Goal: Task Accomplishment & Management: Manage account settings

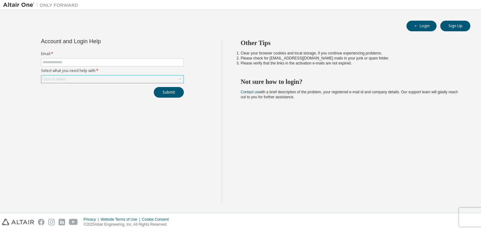
click at [91, 77] on div "Click to select" at bounding box center [112, 80] width 142 height 8
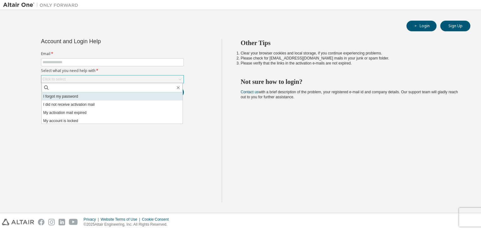
click at [97, 96] on li "I forgot my password" at bounding box center [112, 96] width 141 height 8
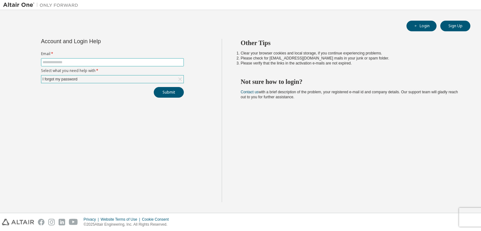
click at [94, 62] on input "text" at bounding box center [113, 62] width 140 height 5
type input "**********"
click at [155, 91] on button "Submit" at bounding box center [169, 92] width 30 height 11
click at [467, 216] on icon "button" at bounding box center [468, 217] width 4 height 4
click at [169, 90] on button "Submit" at bounding box center [169, 92] width 30 height 11
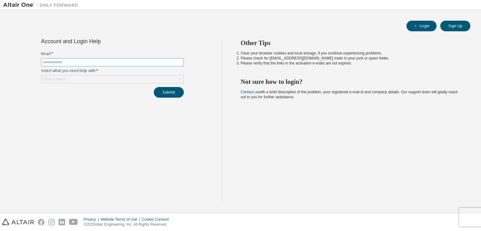
click at [89, 62] on input "text" at bounding box center [113, 62] width 140 height 5
type input "**********"
click at [90, 80] on div "Click to select" at bounding box center [112, 80] width 142 height 8
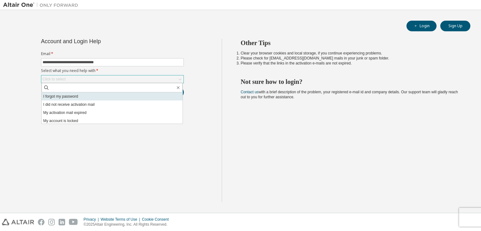
click at [84, 96] on li "I forgot my password" at bounding box center [112, 96] width 141 height 8
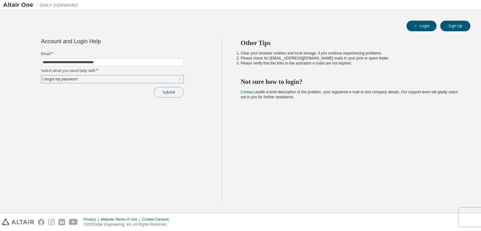
click at [165, 93] on button "Submit" at bounding box center [169, 92] width 30 height 11
click at [134, 80] on div "I forgot my password" at bounding box center [112, 80] width 142 height 8
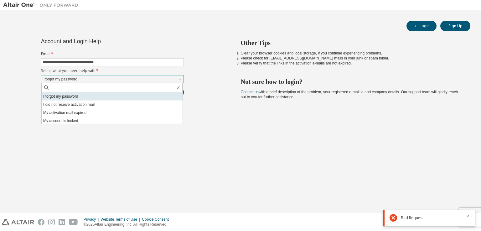
click at [68, 98] on li "I forgot my password" at bounding box center [112, 96] width 141 height 8
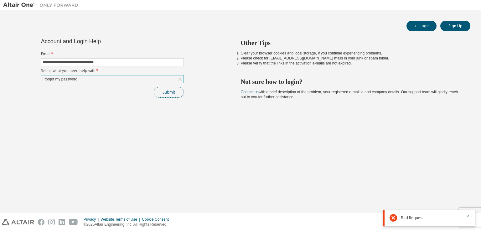
click at [175, 93] on button "Submit" at bounding box center [169, 92] width 30 height 11
click at [175, 93] on div "Submit" at bounding box center [112, 92] width 143 height 11
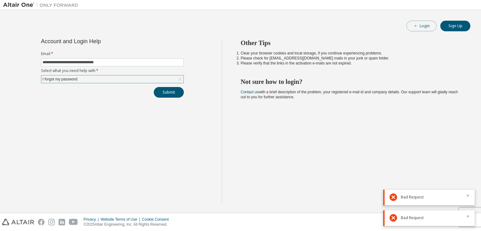
click at [430, 29] on button "Login" at bounding box center [422, 26] width 30 height 11
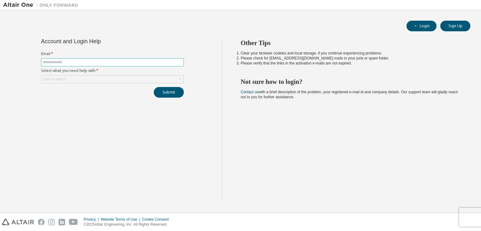
click at [127, 64] on input "text" at bounding box center [113, 62] width 140 height 5
type input "**********"
click at [115, 77] on div "Click to select" at bounding box center [112, 80] width 142 height 8
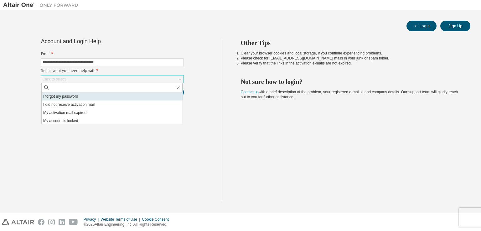
click at [109, 95] on li "I forgot my password" at bounding box center [112, 96] width 141 height 8
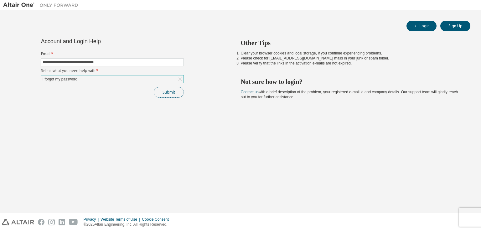
click at [157, 92] on button "Submit" at bounding box center [169, 92] width 30 height 11
click at [106, 82] on div "I forgot my password" at bounding box center [112, 80] width 142 height 8
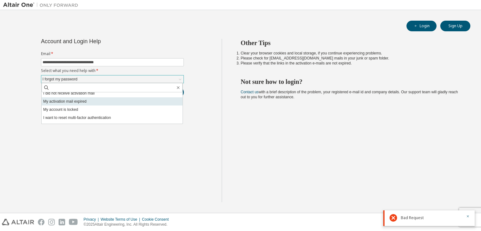
scroll to position [18, 0]
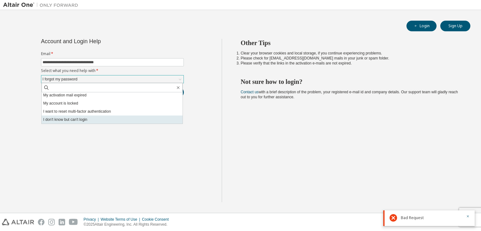
click at [99, 119] on li "I don't know but can't login" at bounding box center [112, 120] width 141 height 8
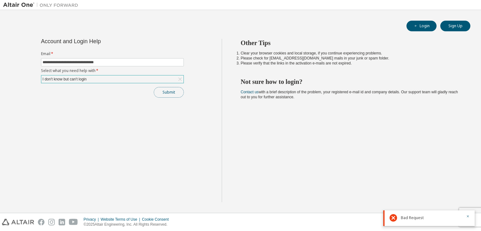
click at [160, 94] on button "Submit" at bounding box center [169, 92] width 30 height 11
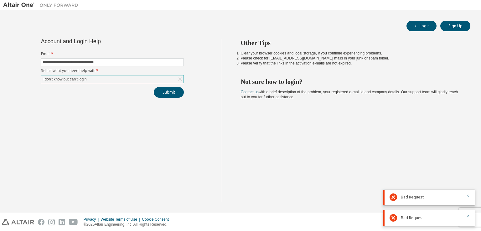
click at [109, 82] on div "I don't know but can't login" at bounding box center [112, 80] width 142 height 8
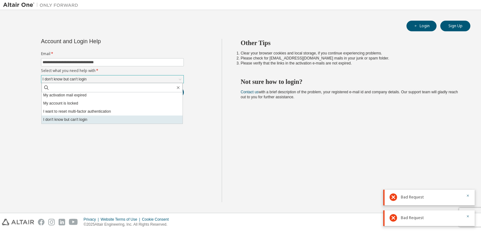
click at [96, 118] on li "I don't know but can't login" at bounding box center [112, 120] width 141 height 8
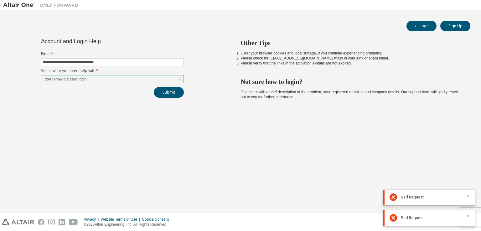
click at [466, 195] on div at bounding box center [466, 198] width 8 height 8
click at [468, 196] on icon "button" at bounding box center [468, 196] width 2 height 2
click at [469, 217] on icon "button" at bounding box center [468, 217] width 2 height 2
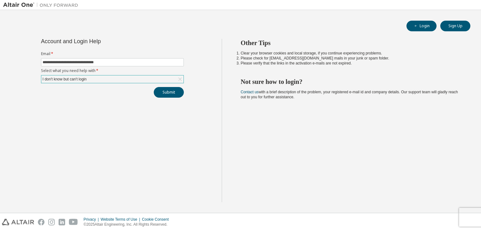
click at [263, 114] on div "Other Tips Clear your browser cookies and local storage, if you continue experi…" at bounding box center [350, 121] width 257 height 164
click at [168, 91] on button "Submit" at bounding box center [169, 92] width 30 height 11
click at [168, 81] on div "I don't know but can't login" at bounding box center [112, 80] width 142 height 8
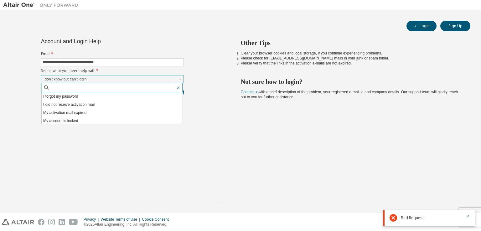
click at [180, 87] on icon "button" at bounding box center [178, 87] width 5 height 5
click at [162, 82] on div "I don't know but can't login" at bounding box center [112, 80] width 142 height 8
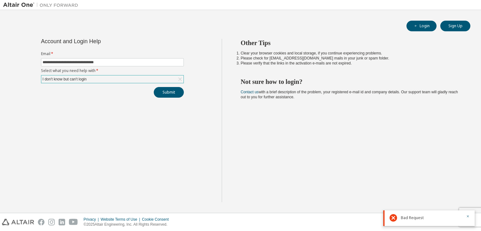
click at [159, 83] on div "I don't know but can't login" at bounding box center [112, 79] width 143 height 8
click at [125, 77] on div "I don't know but can't login" at bounding box center [112, 80] width 142 height 8
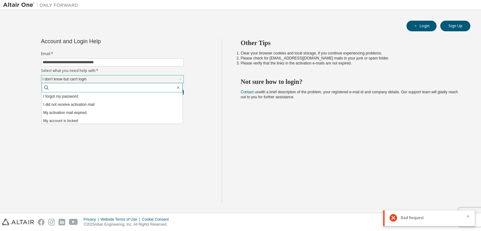
click at [107, 88] on input "text" at bounding box center [113, 88] width 126 height 6
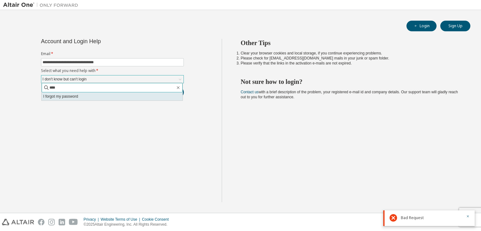
type input "****"
click at [106, 94] on li "I forgot my password" at bounding box center [112, 96] width 141 height 8
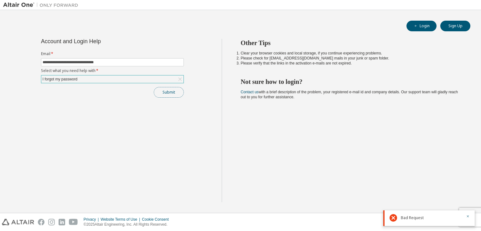
click at [157, 94] on button "Submit" at bounding box center [169, 92] width 30 height 11
click at [160, 92] on button "Submit" at bounding box center [169, 92] width 30 height 11
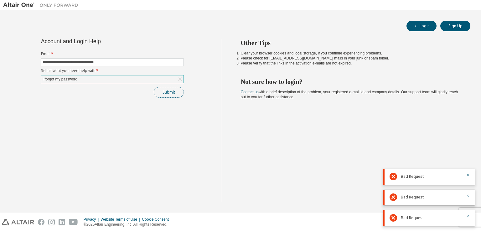
click at [160, 92] on button "Submit" at bounding box center [169, 92] width 30 height 11
click at [160, 92] on div "Submit" at bounding box center [112, 92] width 143 height 11
click at [160, 92] on button "Submit" at bounding box center [169, 92] width 30 height 11
click at [160, 92] on div "Submit" at bounding box center [112, 92] width 143 height 11
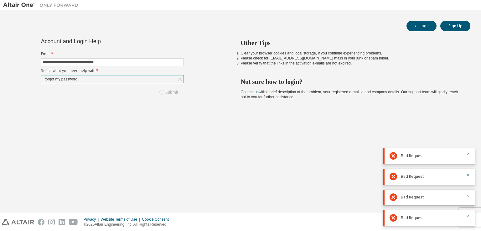
click at [160, 92] on div "Submit" at bounding box center [112, 92] width 143 height 11
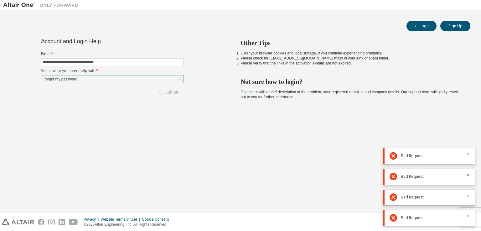
click at [160, 92] on div "Submit" at bounding box center [112, 92] width 143 height 11
click at [160, 92] on button "Submit" at bounding box center [169, 92] width 30 height 11
click at [160, 92] on div "Submit" at bounding box center [112, 92] width 143 height 11
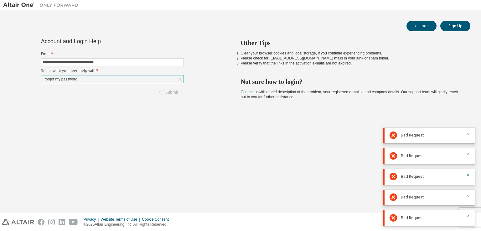
click at [160, 92] on div "Submit" at bounding box center [112, 92] width 143 height 11
click at [160, 92] on button "Submit" at bounding box center [169, 92] width 30 height 11
click at [160, 92] on div "Submit" at bounding box center [112, 92] width 143 height 11
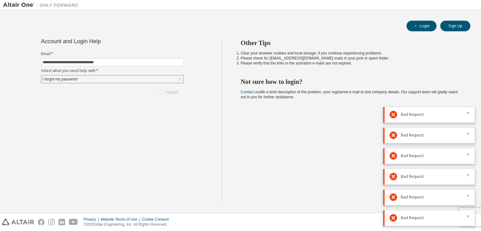
click at [160, 92] on div "Submit" at bounding box center [112, 92] width 143 height 11
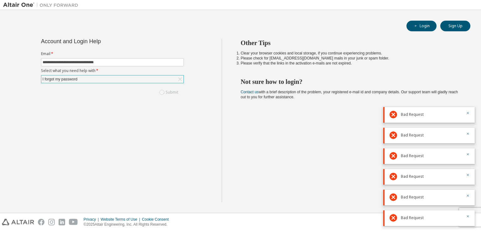
click at [160, 92] on div "Submit" at bounding box center [112, 92] width 143 height 11
click at [160, 92] on button "Submit" at bounding box center [169, 92] width 30 height 11
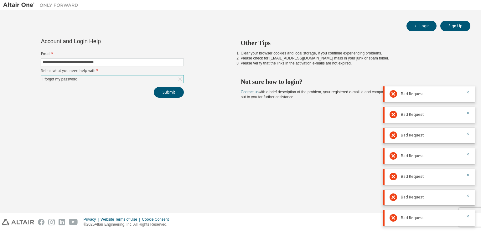
click at [160, 92] on div "Submit" at bounding box center [112, 92] width 143 height 11
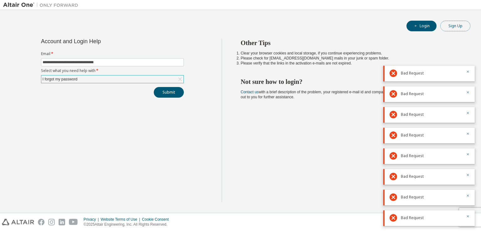
click at [450, 27] on button "Sign Up" at bounding box center [455, 26] width 30 height 11
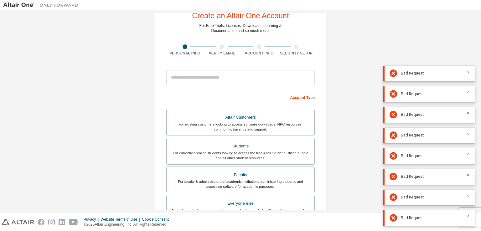
scroll to position [31, 0]
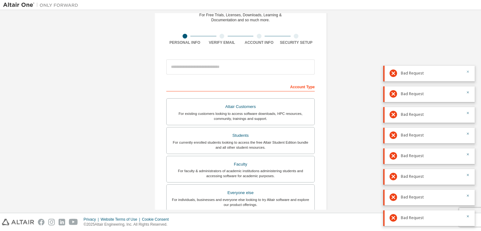
click at [470, 71] on icon "button" at bounding box center [468, 72] width 4 height 4
click at [471, 93] on div "Bad Request" at bounding box center [428, 94] width 91 height 16
click at [467, 94] on button "button" at bounding box center [468, 93] width 4 height 6
drag, startPoint x: 469, startPoint y: 112, endPoint x: 469, endPoint y: 116, distance: 4.1
click at [469, 112] on icon "button" at bounding box center [468, 113] width 4 height 4
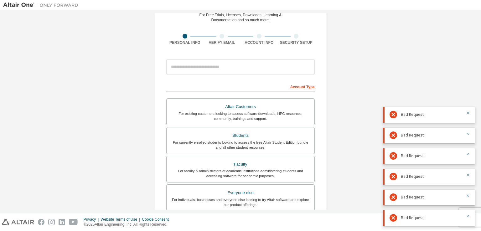
drag, startPoint x: 469, startPoint y: 134, endPoint x: 467, endPoint y: 139, distance: 5.4
click at [469, 134] on icon "button" at bounding box center [468, 134] width 4 height 4
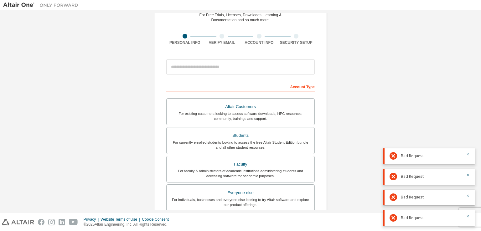
click at [467, 157] on button "button" at bounding box center [468, 155] width 4 height 6
drag, startPoint x: 467, startPoint y: 175, endPoint x: 467, endPoint y: 180, distance: 5.4
click at [467, 176] on icon "button" at bounding box center [468, 175] width 2 height 2
click at [467, 195] on icon "button" at bounding box center [468, 196] width 4 height 4
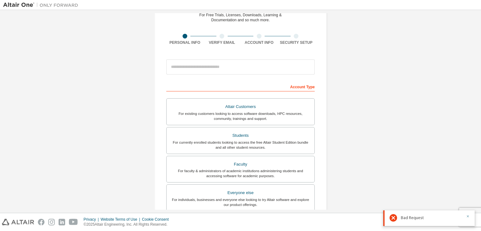
click at [467, 215] on icon "button" at bounding box center [468, 217] width 4 height 4
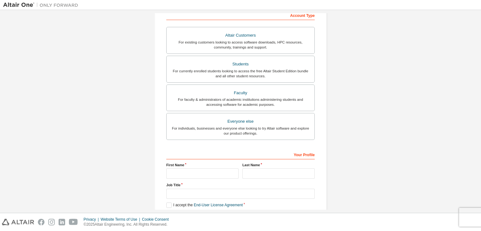
scroll to position [102, 0]
click at [280, 68] on div "Students" at bounding box center [240, 64] width 140 height 9
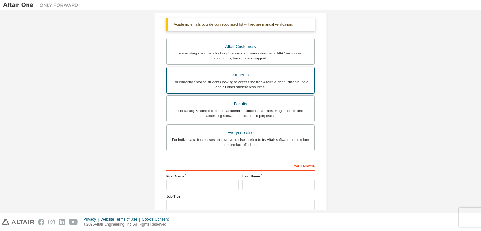
scroll to position [150, 0]
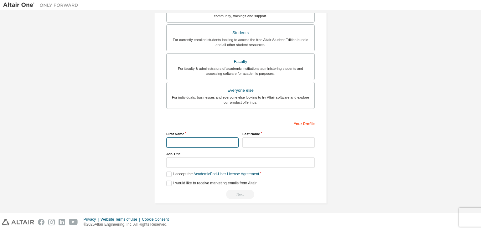
click at [187, 138] on input "text" at bounding box center [202, 143] width 72 height 10
type input "*"
type input "******"
type input "*****"
click at [349, 124] on div "Create an Altair One Account For Free Trials, Licenses, Downloads, Learning & D…" at bounding box center [240, 37] width 475 height 348
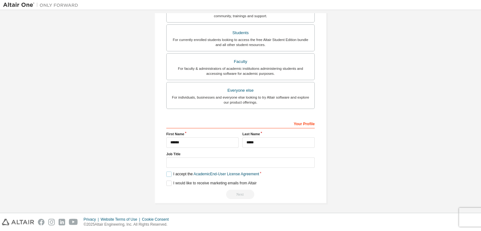
click at [168, 172] on label "I accept the Academic End-User License Agreement" at bounding box center [212, 174] width 93 height 5
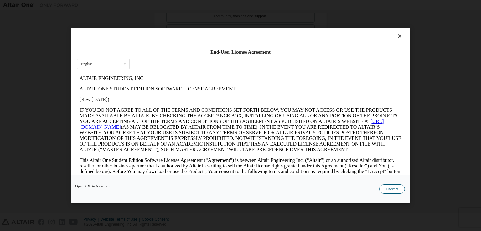
scroll to position [0, 0]
click at [386, 189] on button "I Accept" at bounding box center [392, 189] width 26 height 9
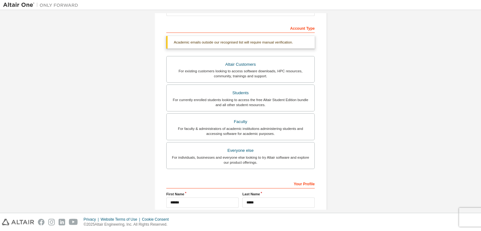
scroll to position [25, 0]
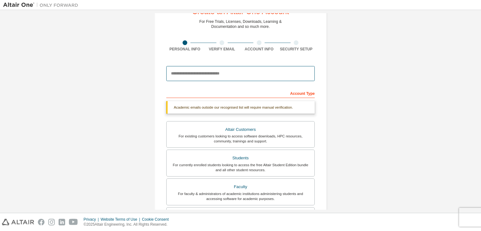
click at [211, 76] on input "email" at bounding box center [240, 73] width 149 height 15
type input "**********"
click at [370, 84] on div "**********" at bounding box center [240, 162] width 475 height 348
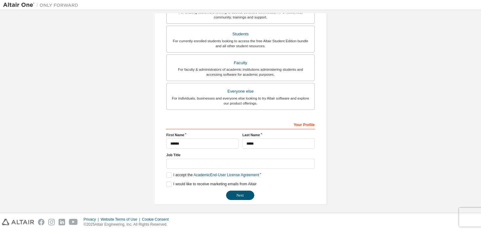
scroll to position [134, 0]
click at [247, 195] on button "Next" at bounding box center [240, 194] width 28 height 9
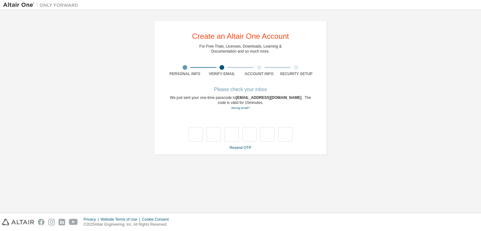
scroll to position [0, 0]
type input "*"
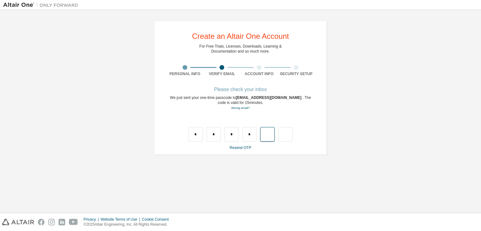
type input "*"
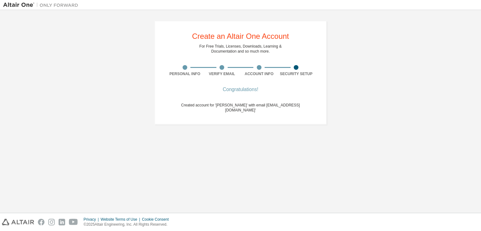
drag, startPoint x: 293, startPoint y: 70, endPoint x: 297, endPoint y: 69, distance: 3.8
click at [296, 69] on div "Security Setup" at bounding box center [296, 70] width 37 height 11
click at [298, 75] on div "Security Setup" at bounding box center [296, 73] width 37 height 5
click at [264, 103] on span "Created account for 'Hannes Vogel' with email 'hannes.vogel2@stud.htw-dresden.d…" at bounding box center [240, 107] width 119 height 9
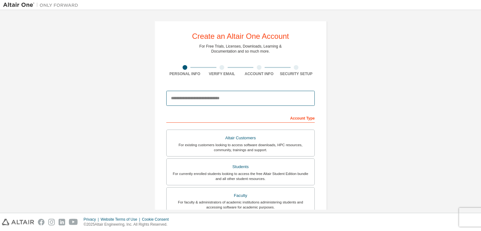
click at [230, 104] on input "email" at bounding box center [240, 98] width 149 height 15
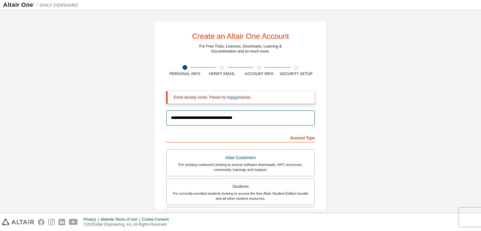
type input "**********"
click at [236, 97] on link "login" at bounding box center [234, 97] width 8 height 4
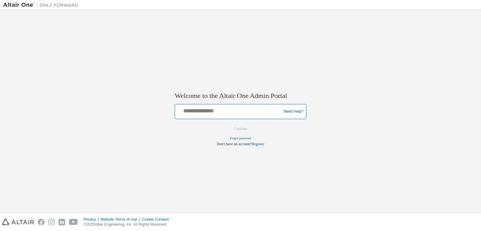
click at [249, 108] on input "text" at bounding box center [229, 110] width 103 height 9
type input "**********"
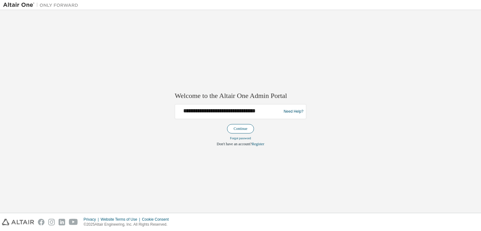
click at [248, 129] on button "Continue" at bounding box center [240, 128] width 27 height 9
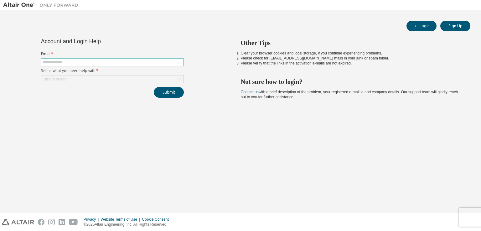
click at [139, 65] on span at bounding box center [112, 62] width 143 height 8
click at [129, 63] on input "text" at bounding box center [113, 62] width 140 height 5
type input "**********"
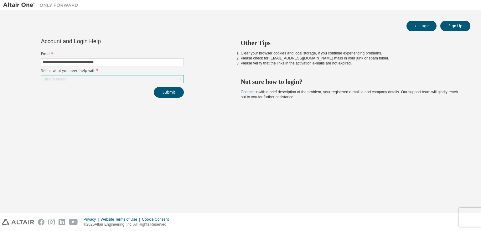
click at [122, 76] on div "Click to select" at bounding box center [112, 80] width 142 height 8
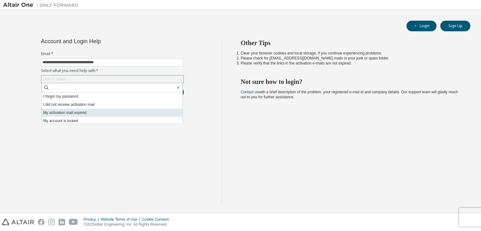
scroll to position [18, 0]
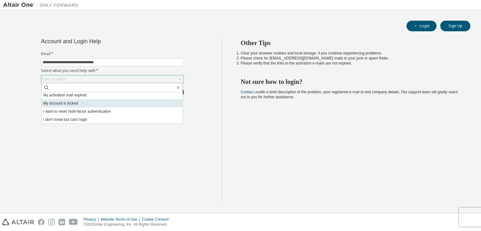
click at [107, 104] on li "My account is locked" at bounding box center [112, 103] width 141 height 8
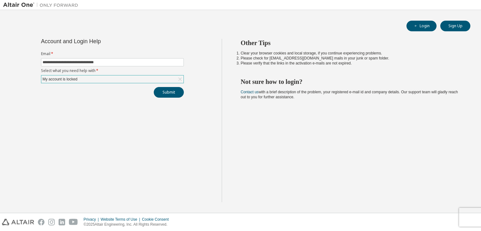
click at [105, 77] on div "My account is locked" at bounding box center [112, 80] width 142 height 8
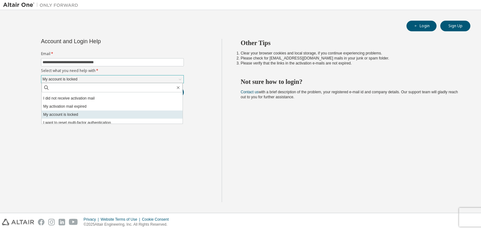
scroll to position [0, 0]
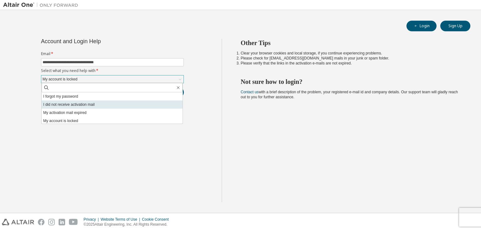
click at [96, 107] on li "I did not receive activation mail" at bounding box center [112, 105] width 141 height 8
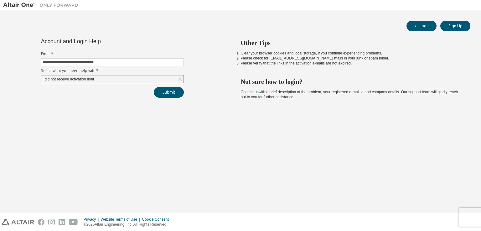
click at [90, 83] on div "**********" at bounding box center [112, 68] width 150 height 59
click at [94, 80] on div "I did not receive activation mail" at bounding box center [68, 79] width 53 height 7
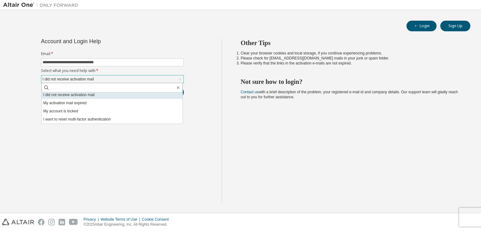
scroll to position [18, 0]
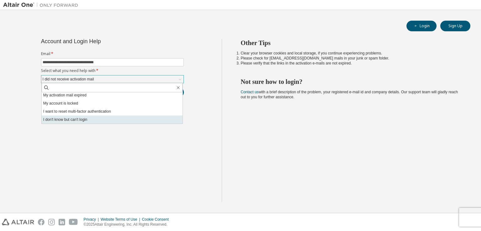
click at [94, 117] on li "I don't know but can't login" at bounding box center [112, 120] width 141 height 8
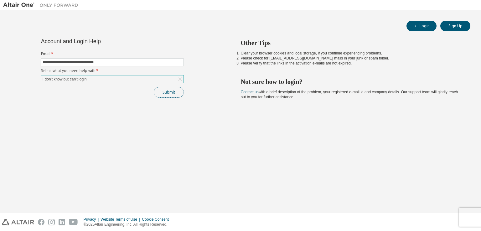
click at [167, 93] on button "Submit" at bounding box center [169, 92] width 30 height 11
click at [126, 81] on div "I don't know but can't login" at bounding box center [112, 80] width 142 height 8
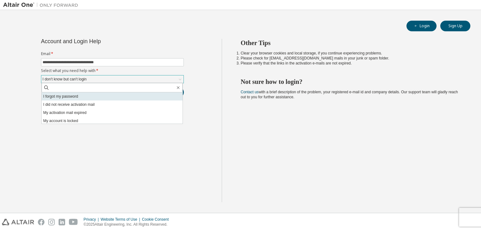
click at [110, 98] on li "I forgot my password" at bounding box center [112, 96] width 141 height 8
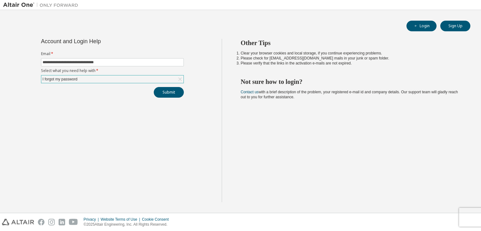
click at [115, 121] on div "**********" at bounding box center [112, 121] width 219 height 164
click at [159, 91] on button "Submit" at bounding box center [169, 92] width 30 height 11
